Goal: Information Seeking & Learning: Check status

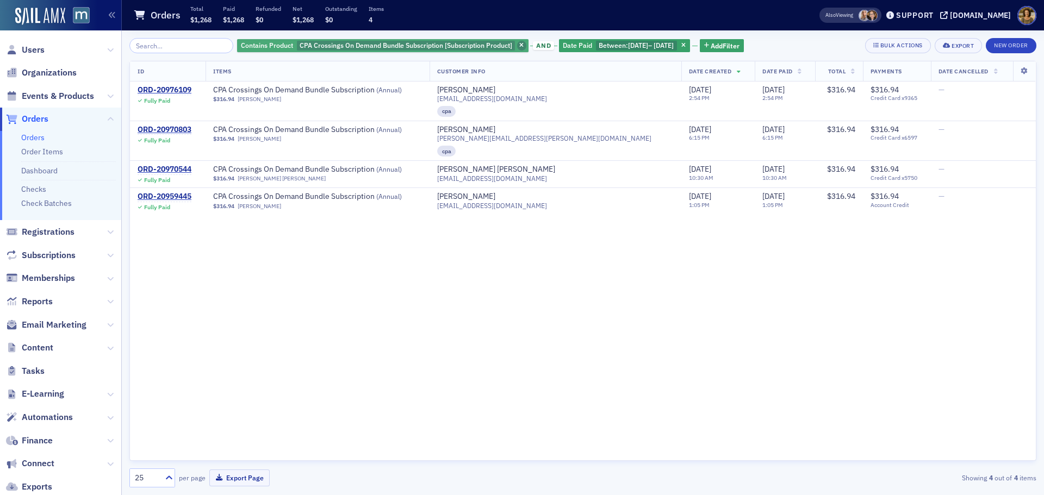
click at [517, 46] on span "button" at bounding box center [522, 46] width 10 height 10
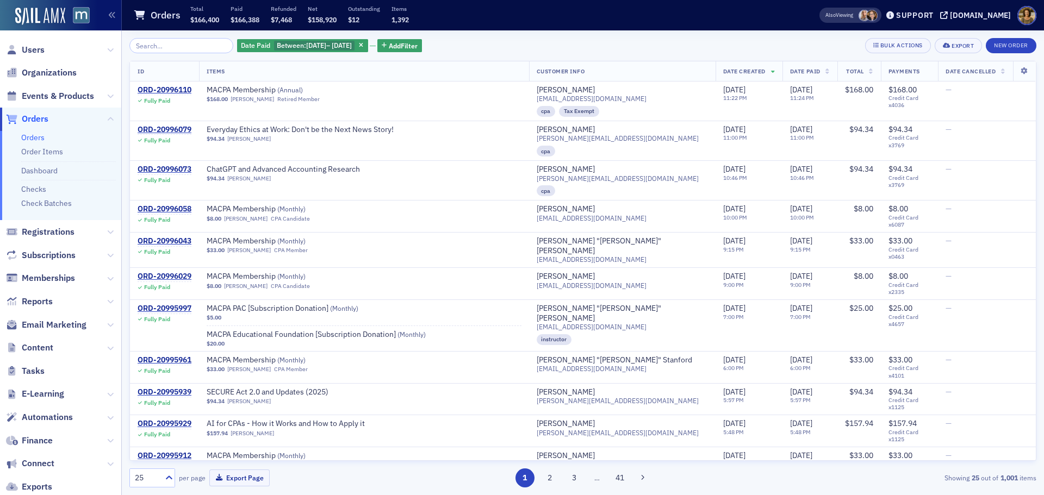
drag, startPoint x: 377, startPoint y: 44, endPoint x: 302, endPoint y: 44, distance: 74.5
click at [367, 44] on span "button" at bounding box center [362, 46] width 10 height 10
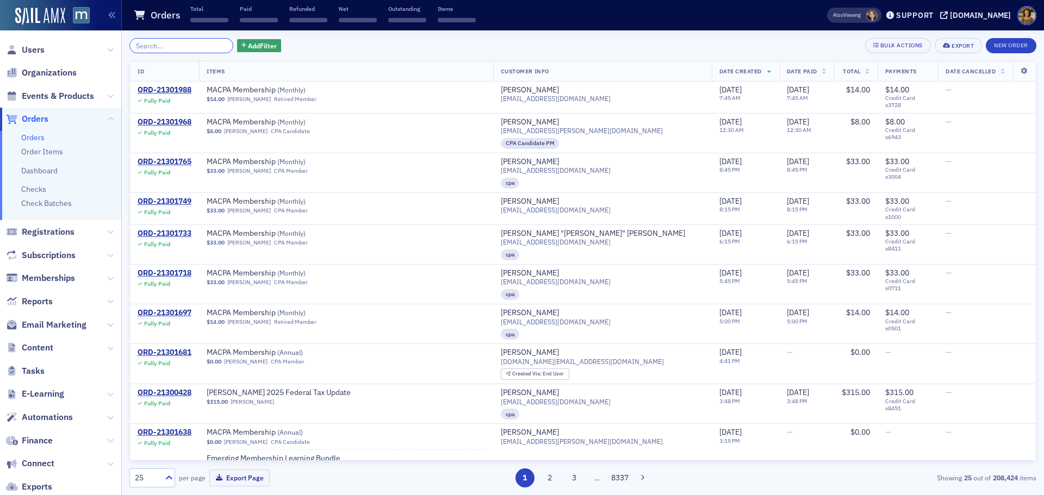
click at [190, 44] on input "search" at bounding box center [181, 45] width 104 height 15
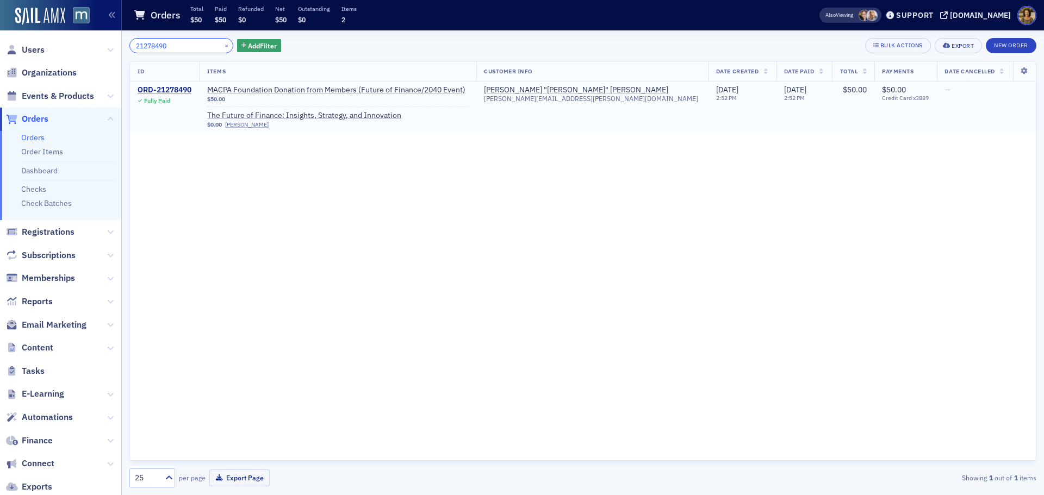
type input "21278490"
click at [154, 90] on div "ORD-21278490" at bounding box center [165, 90] width 54 height 10
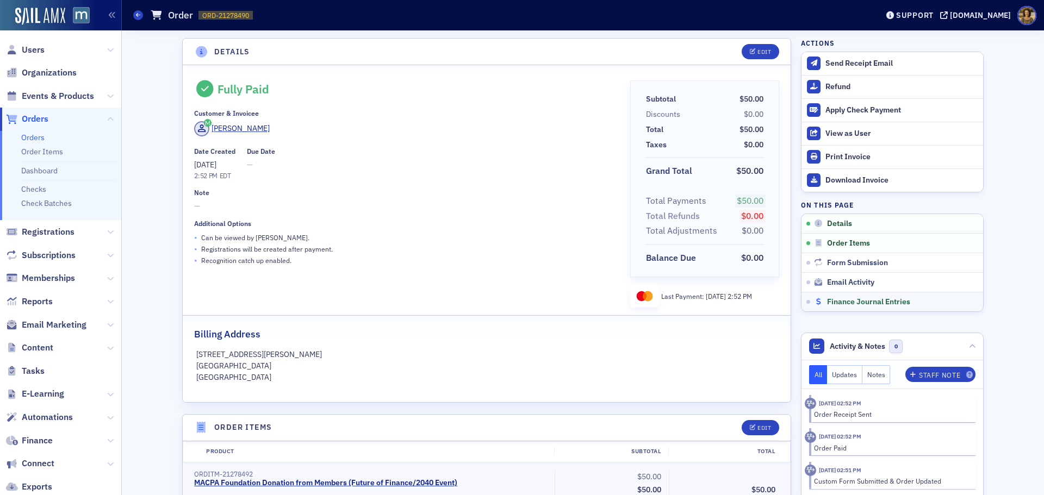
click at [818, 298] on div "Finance Journal Entries" at bounding box center [896, 303] width 165 height 10
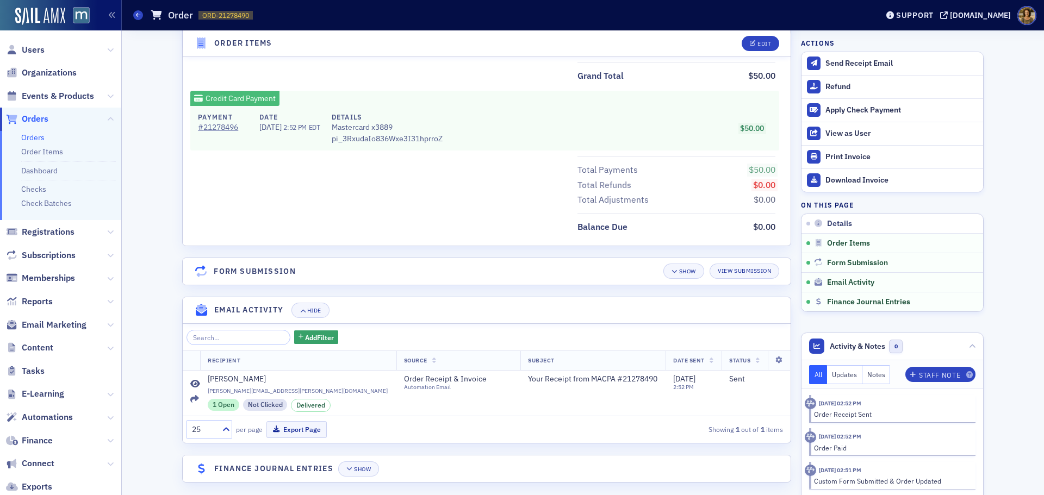
scroll to position [543, 0]
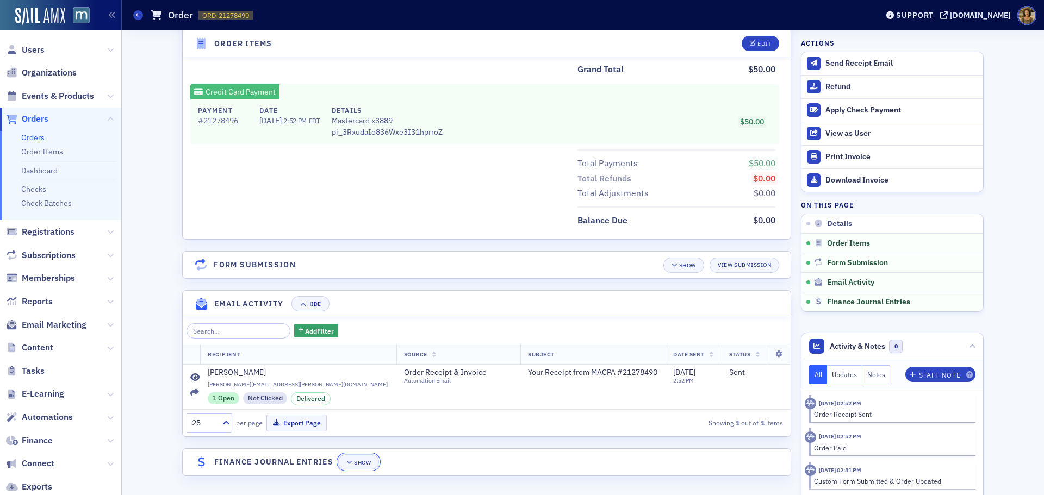
drag, startPoint x: 347, startPoint y: 464, endPoint x: 361, endPoint y: 453, distance: 18.1
click at [347, 464] on icon "button" at bounding box center [349, 463] width 7 height 6
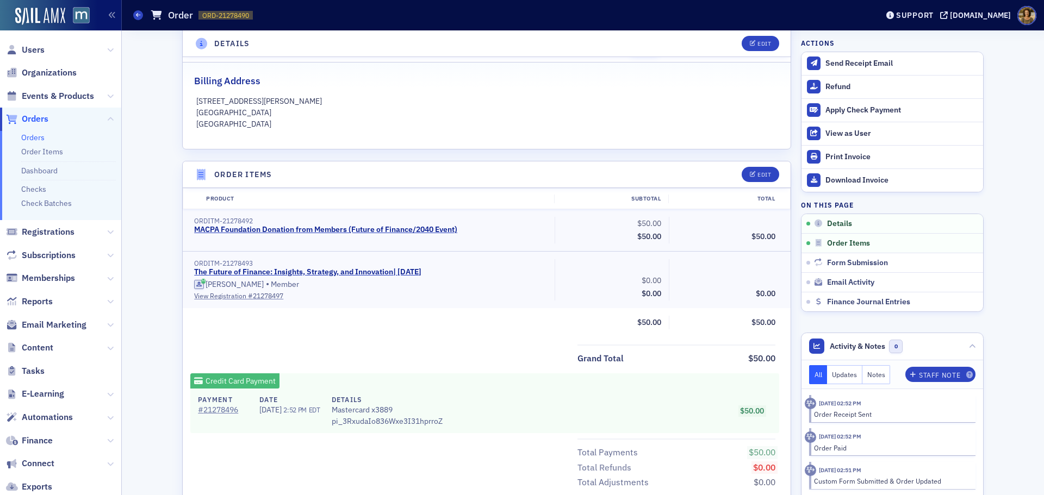
scroll to position [262, 0]
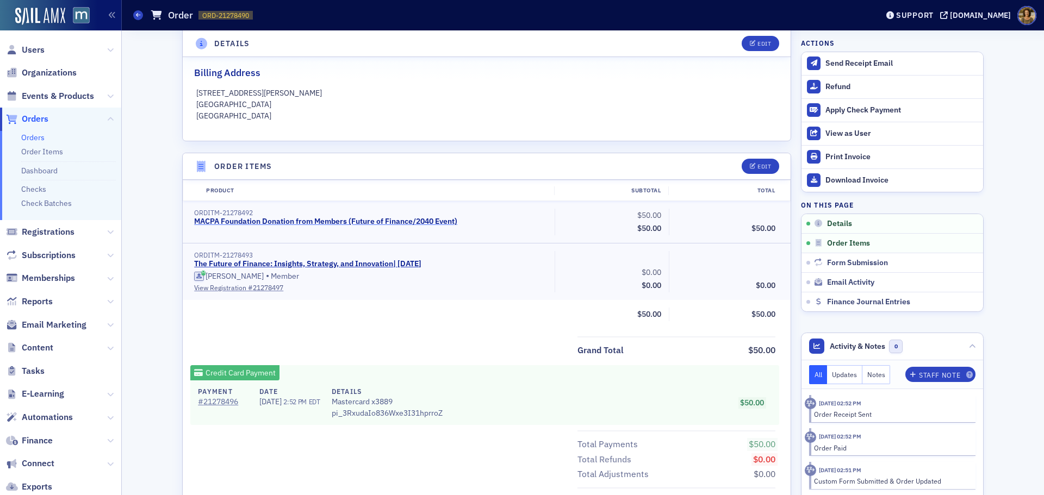
click at [433, 224] on link "MACPA Foundation Donation from Members (Future of Finance/2040 Event)" at bounding box center [325, 222] width 263 height 10
click at [75, 98] on span "Events & Products" at bounding box center [58, 96] width 72 height 12
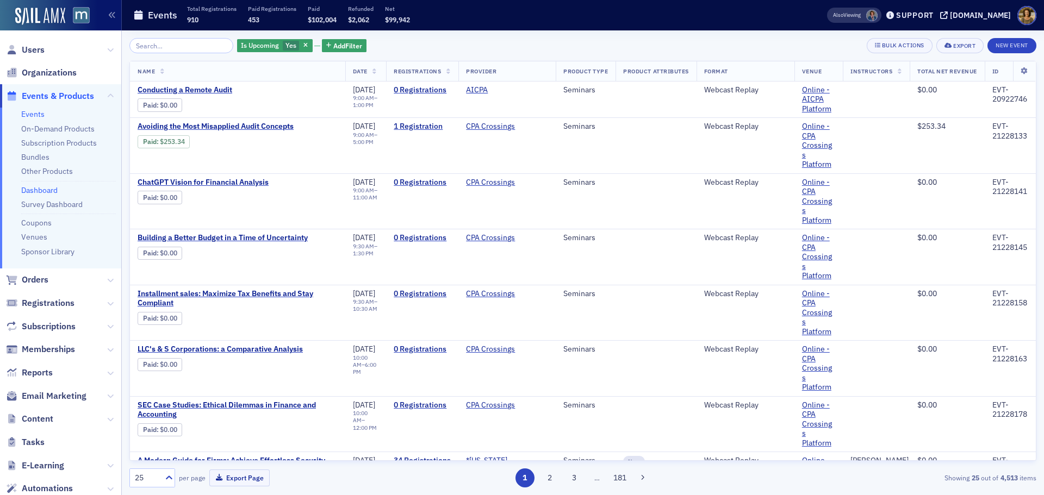
click at [53, 190] on link "Dashboard" at bounding box center [39, 190] width 36 height 10
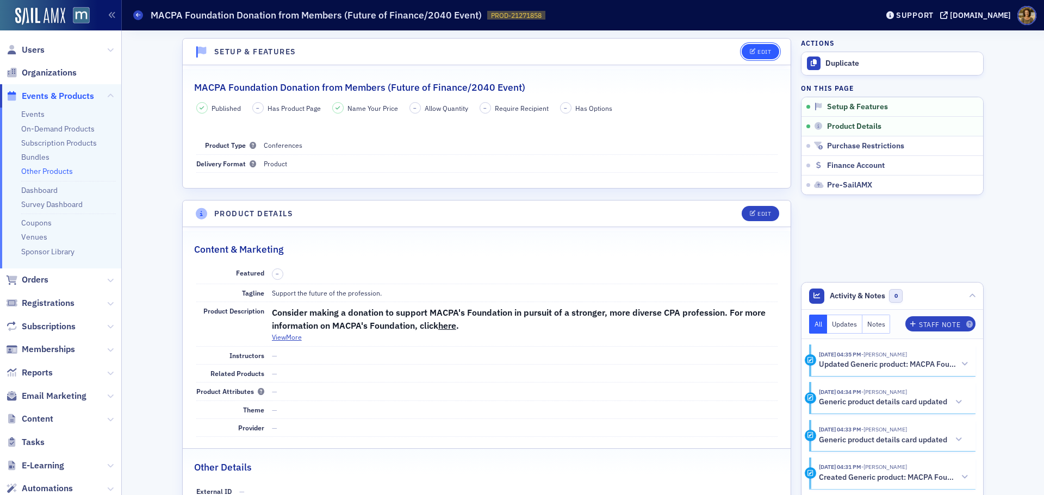
click at [758, 49] on div "Edit" at bounding box center [765, 52] width 14 height 6
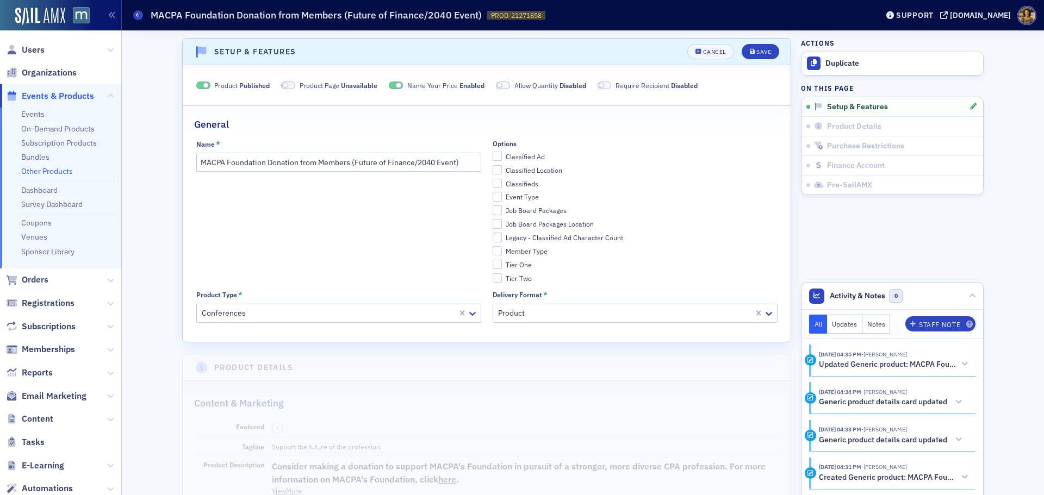
scroll to position [2, 0]
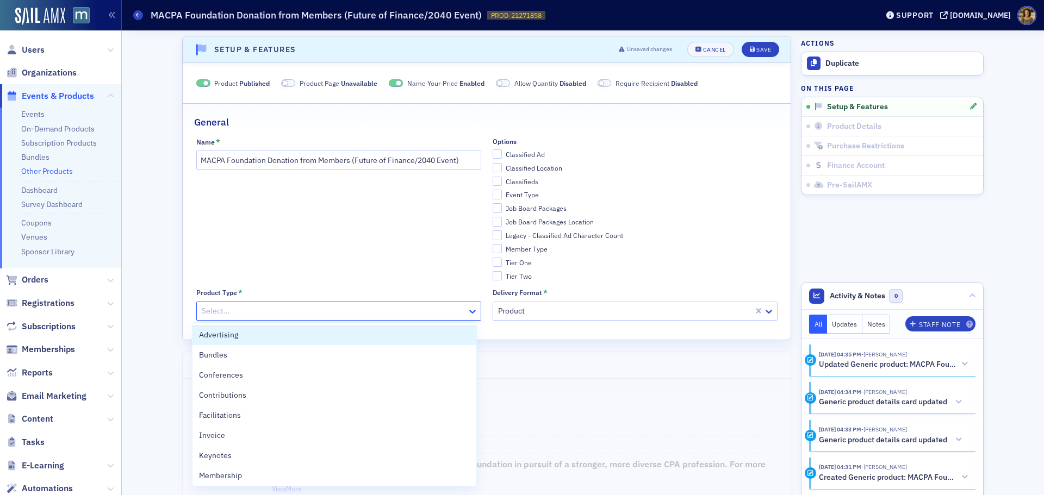
click at [471, 312] on icon at bounding box center [472, 311] width 11 height 11
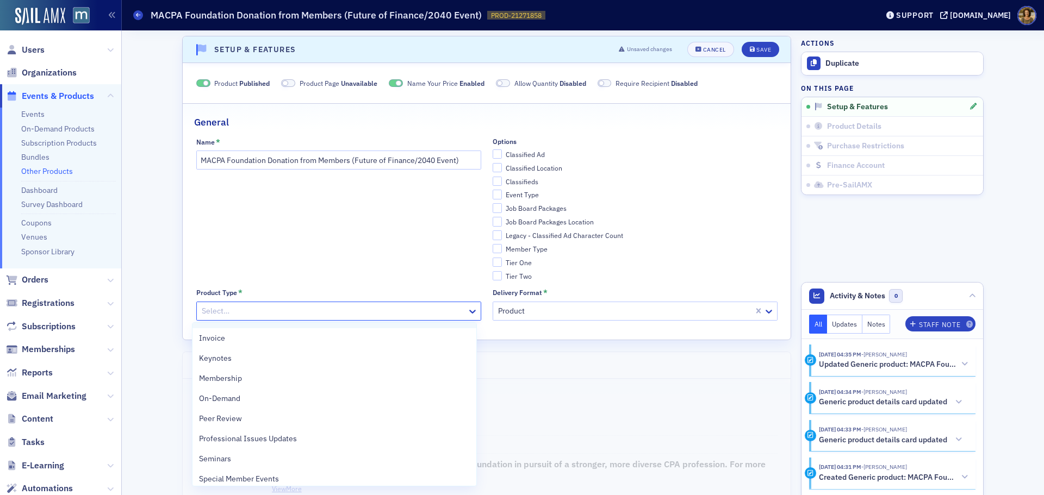
scroll to position [109, 0]
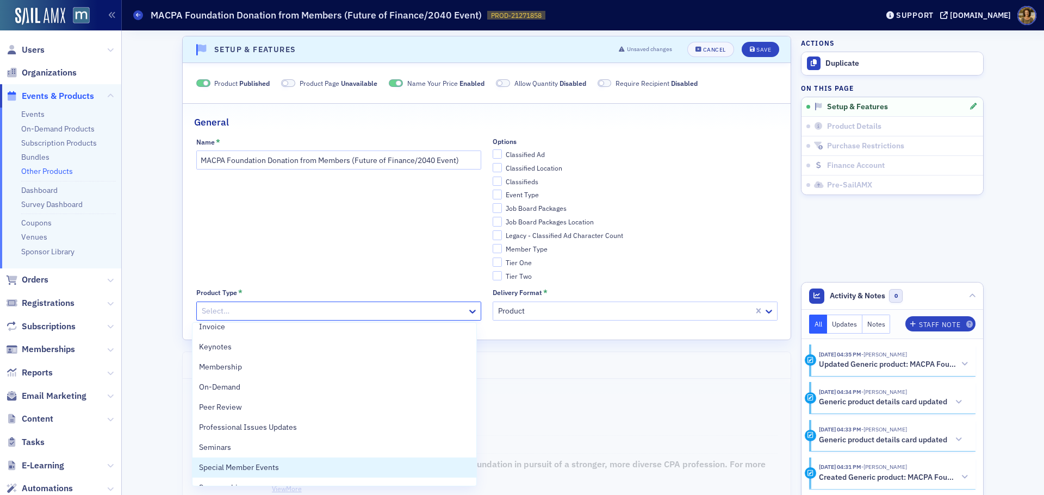
drag, startPoint x: 380, startPoint y: 468, endPoint x: 395, endPoint y: 465, distance: 15.6
click at [381, 468] on div "Special Member Events" at bounding box center [334, 467] width 271 height 11
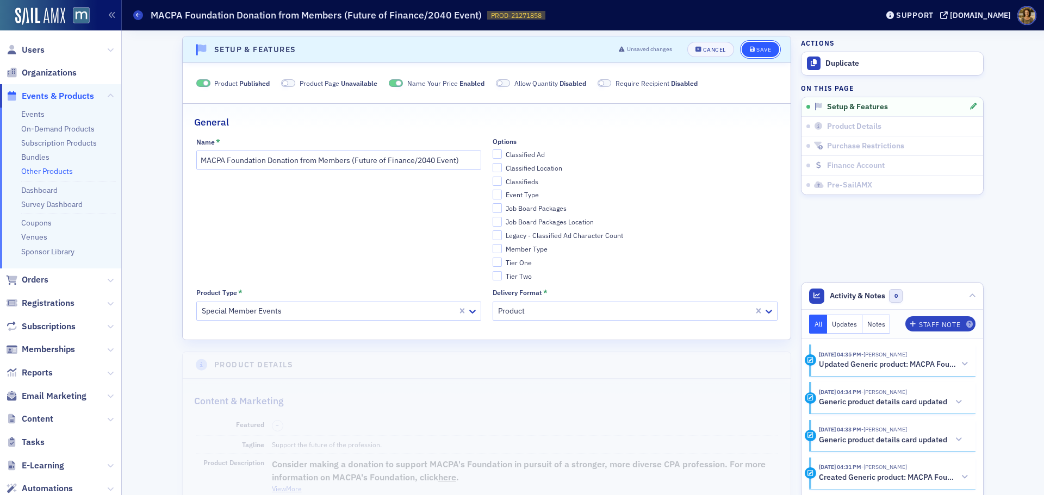
click at [759, 47] on div "Save" at bounding box center [764, 50] width 15 height 6
